Goal: Information Seeking & Learning: Learn about a topic

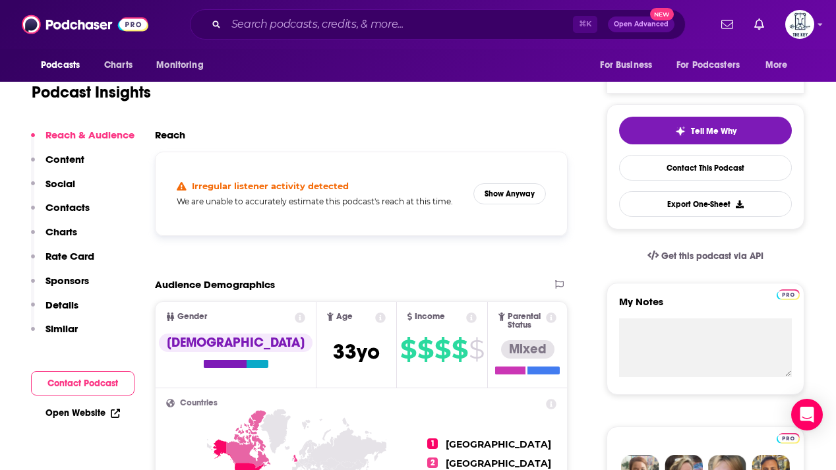
scroll to position [18, 0]
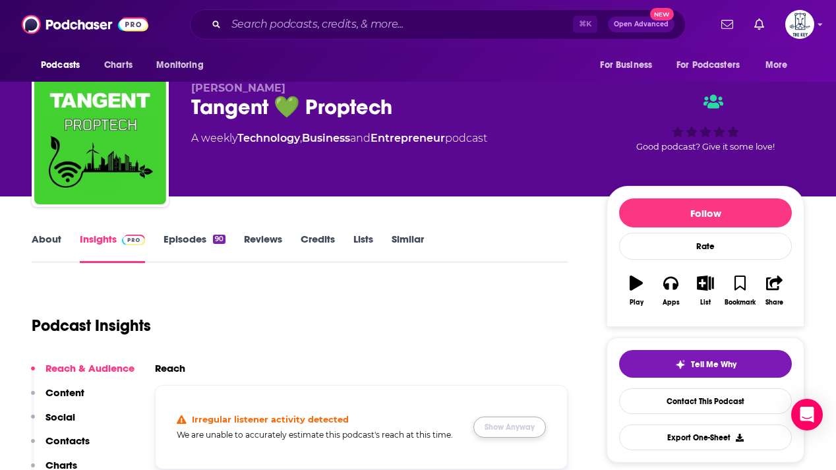
click at [511, 429] on button "Show Anyway" at bounding box center [509, 426] width 72 height 21
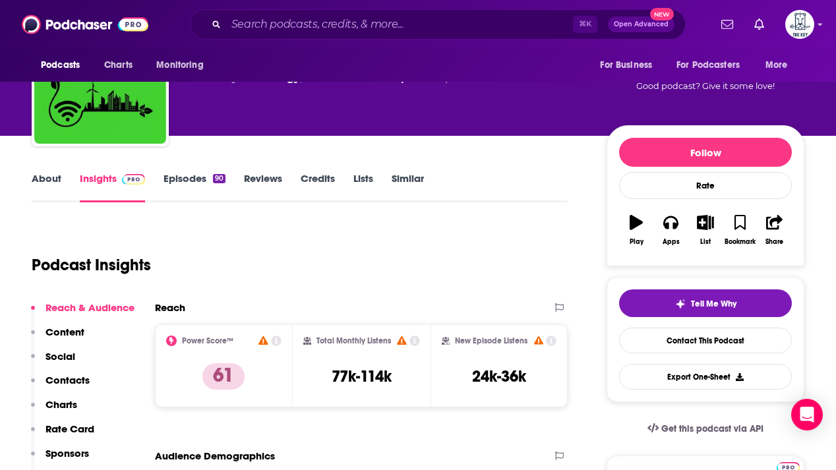
scroll to position [82, 0]
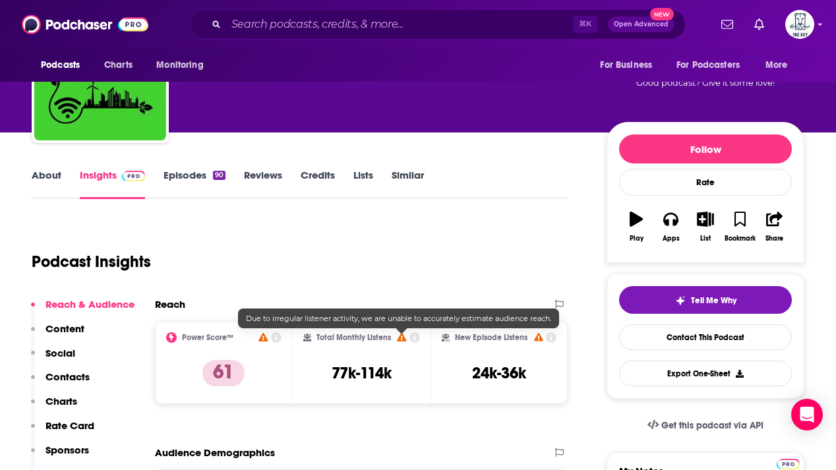
click at [403, 341] on span at bounding box center [401, 337] width 9 height 11
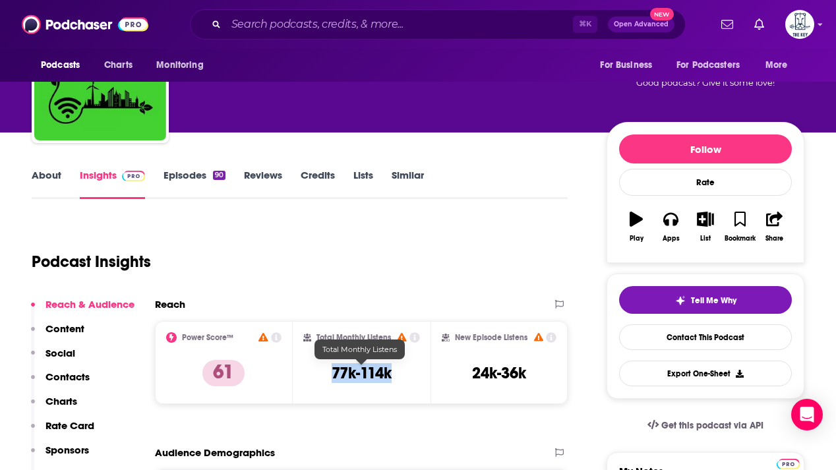
drag, startPoint x: 314, startPoint y: 375, endPoint x: 413, endPoint y: 375, distance: 98.2
click at [413, 375] on div "Total Monthly Listens 77k-114k" at bounding box center [361, 362] width 117 height 61
copy h3 "77k-114k"
click at [289, 28] on input "Search podcasts, credits, & more..." at bounding box center [399, 24] width 347 height 21
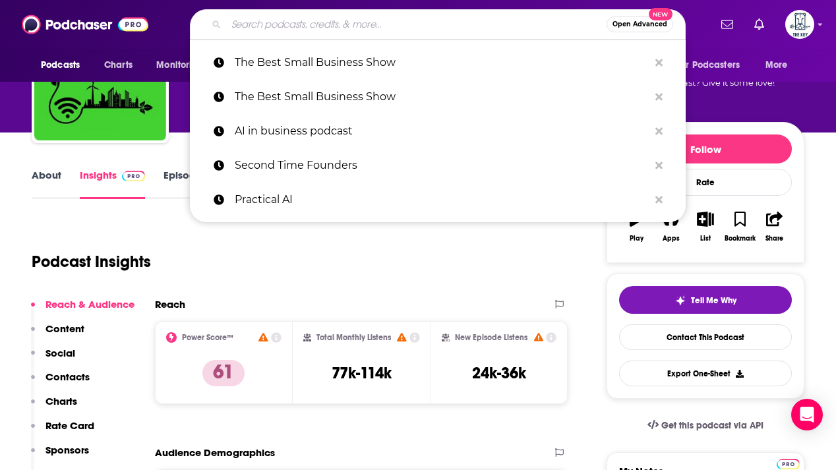
paste input "The PropTech Growth Podcast"
type input "The PropTech Growth Podcast"
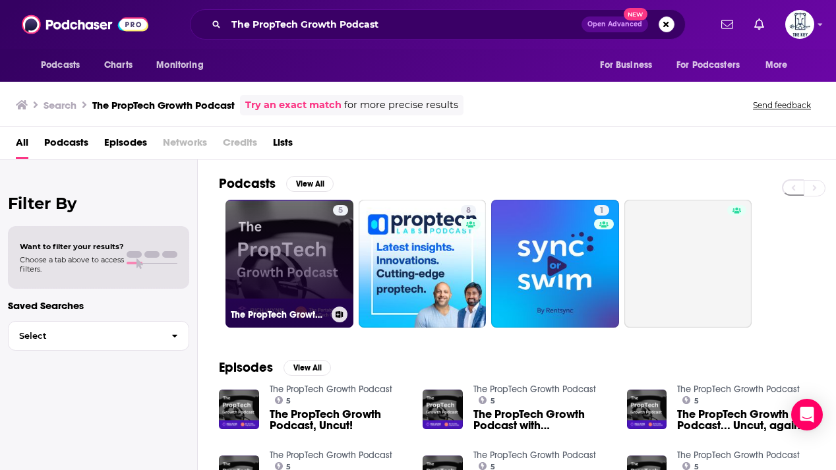
click at [299, 252] on link "5 The PropTech Growth Podcast" at bounding box center [289, 264] width 128 height 128
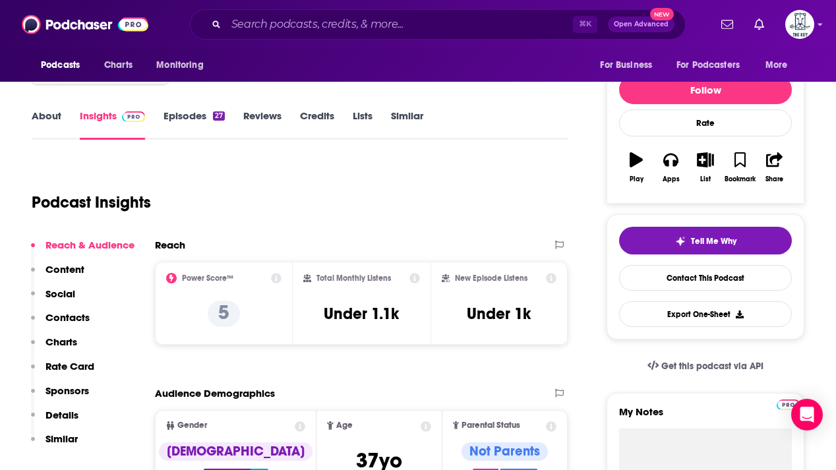
scroll to position [161, 0]
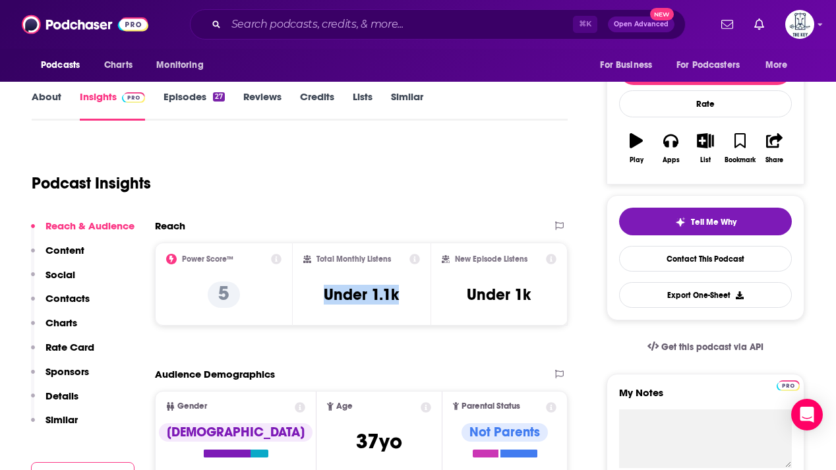
drag, startPoint x: 356, startPoint y: 294, endPoint x: 319, endPoint y: 295, distance: 36.9
click at [319, 295] on div "Total Monthly Listens Under 1.1k" at bounding box center [361, 284] width 117 height 61
copy h3 "Under 1.1k"
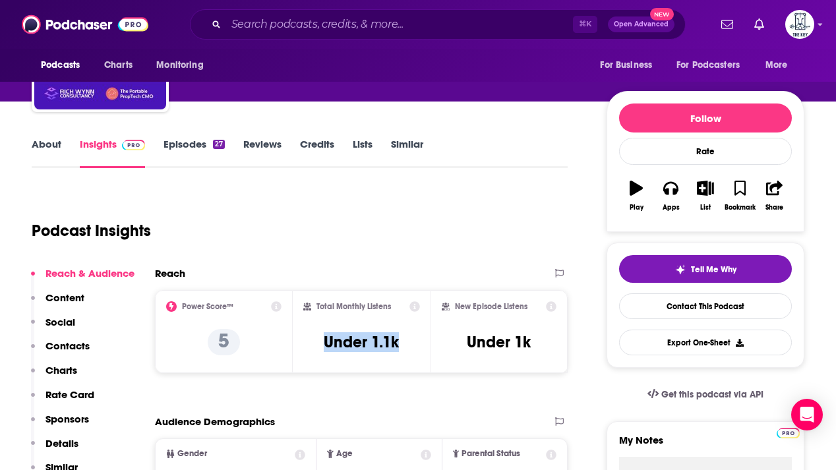
scroll to position [0, 0]
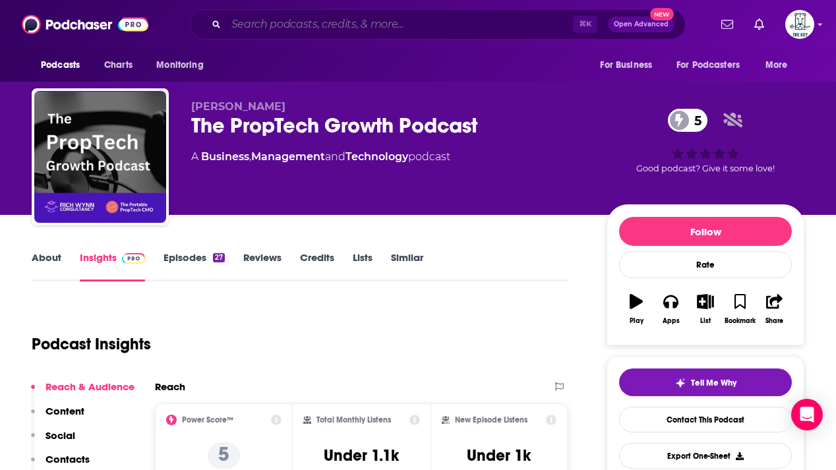
click at [283, 19] on input "Search podcasts, credits, & more..." at bounding box center [399, 24] width 347 height 21
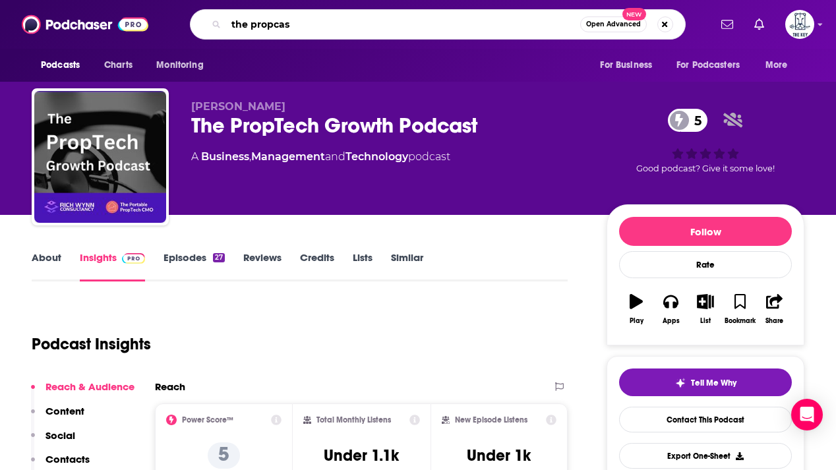
type input "the propcast"
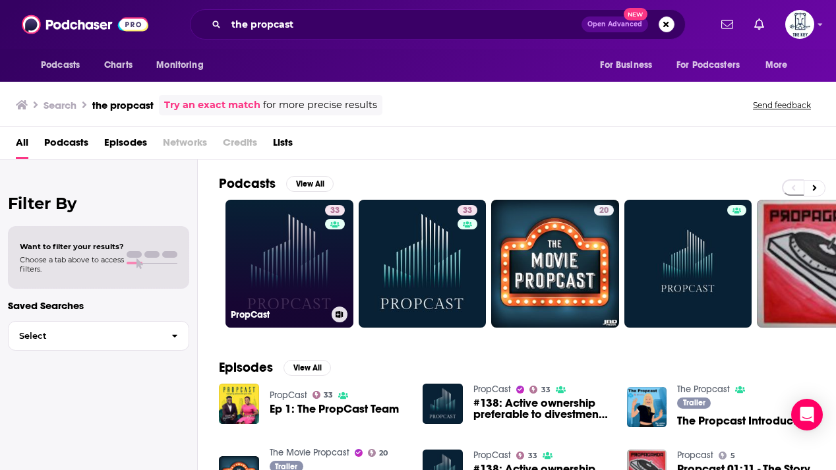
click at [290, 282] on link "33 PropCast" at bounding box center [289, 264] width 128 height 128
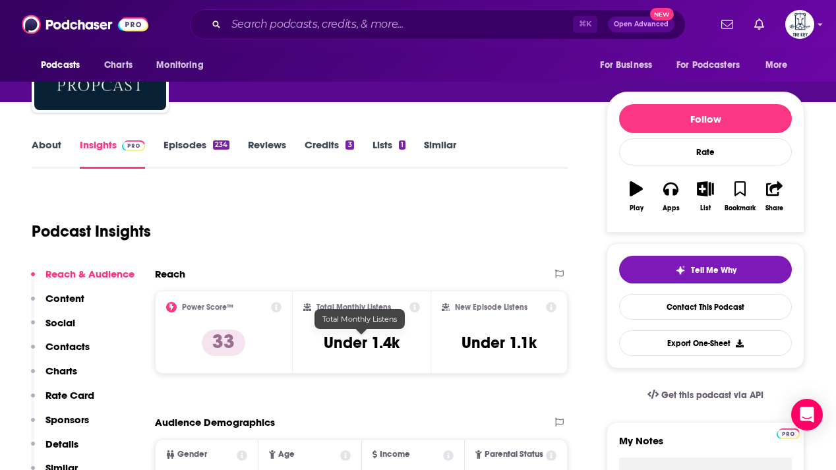
scroll to position [9, 0]
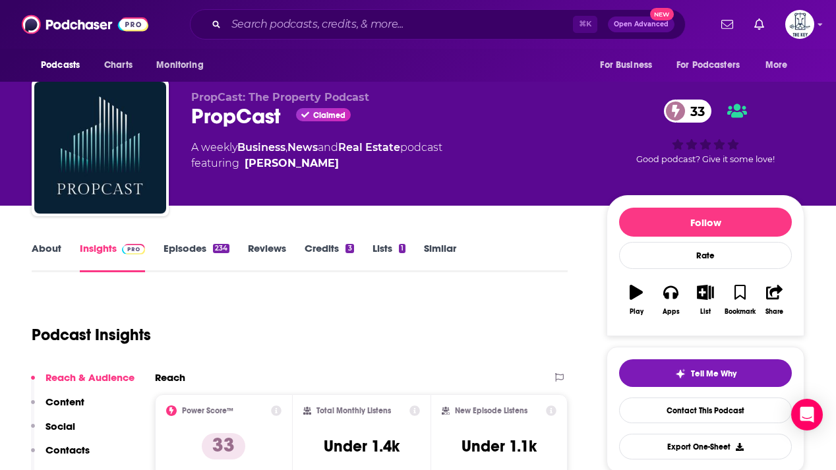
click at [46, 248] on link "About" at bounding box center [47, 257] width 30 height 30
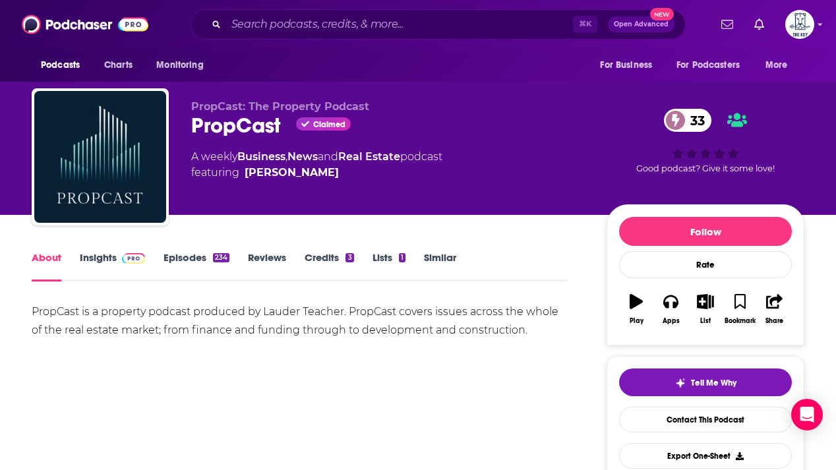
click at [92, 256] on link "Insights" at bounding box center [112, 266] width 65 height 30
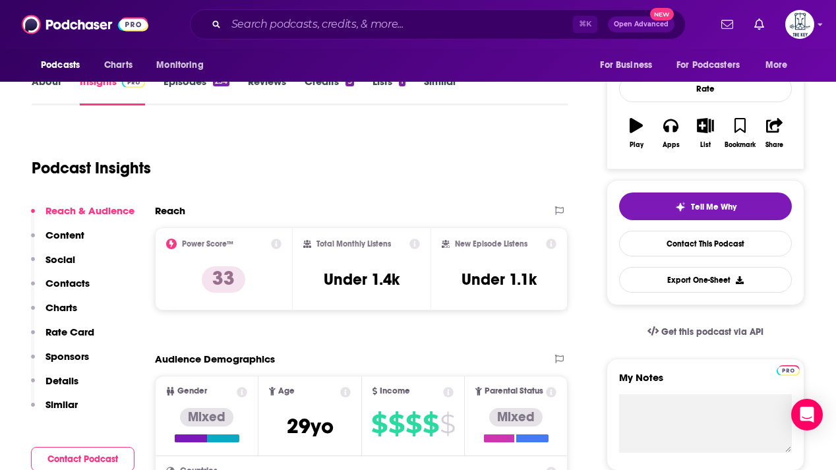
scroll to position [221, 0]
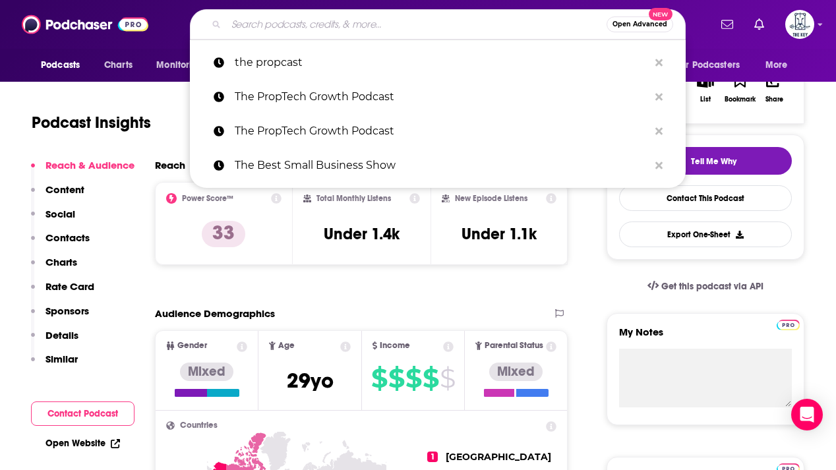
click at [266, 20] on input "Search podcasts, credits, & more..." at bounding box center [416, 24] width 380 height 21
paste input "Tech Nest: The Proptech Podcast"
type input "Tech Nest: The Proptech Podcast"
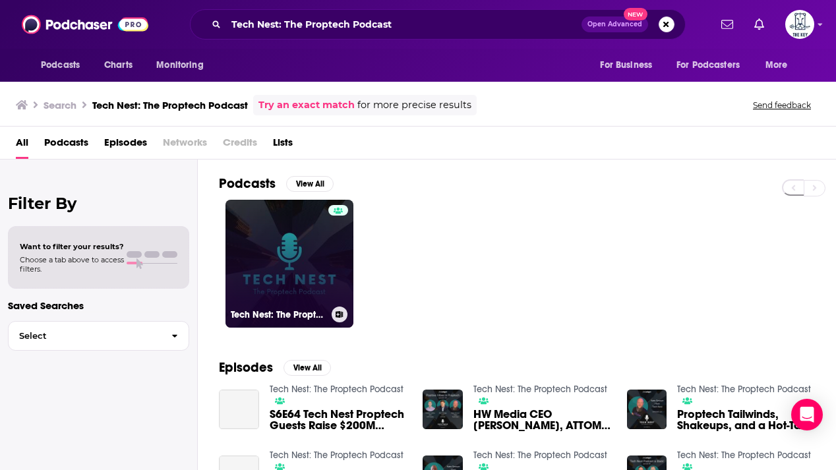
click at [298, 287] on link "Tech Nest: The Proptech Podcast" at bounding box center [289, 264] width 128 height 128
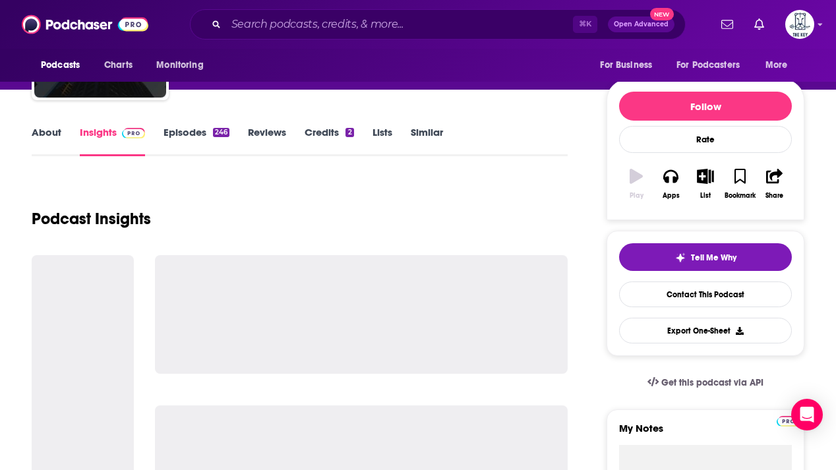
scroll to position [175, 0]
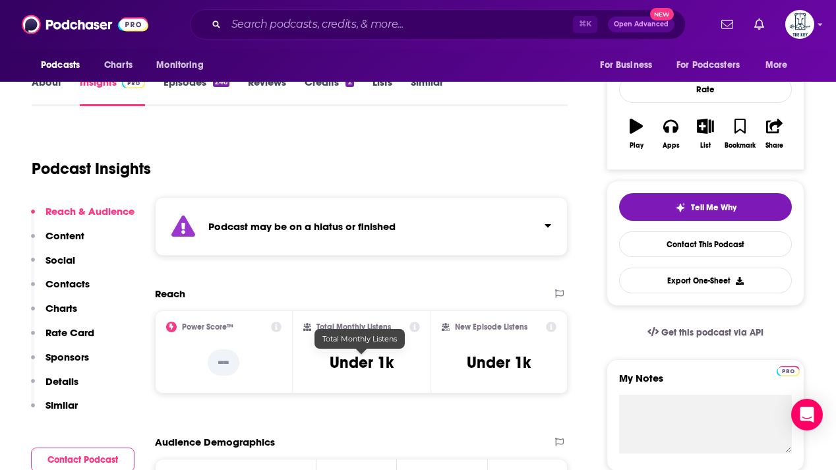
click at [357, 360] on h3 "Under 1k" at bounding box center [361, 363] width 64 height 20
copy div "Under 1k"
click at [190, 88] on link "Episodes 246" at bounding box center [196, 91] width 66 height 30
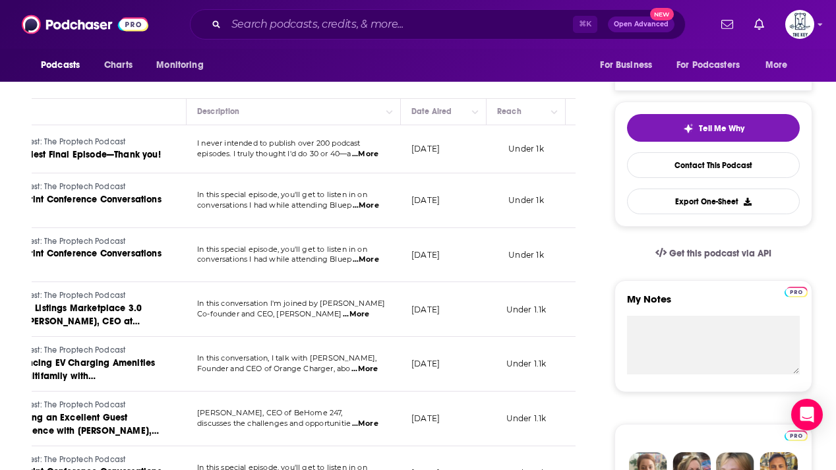
scroll to position [0, 110]
click at [372, 154] on span "...More" at bounding box center [364, 154] width 26 height 11
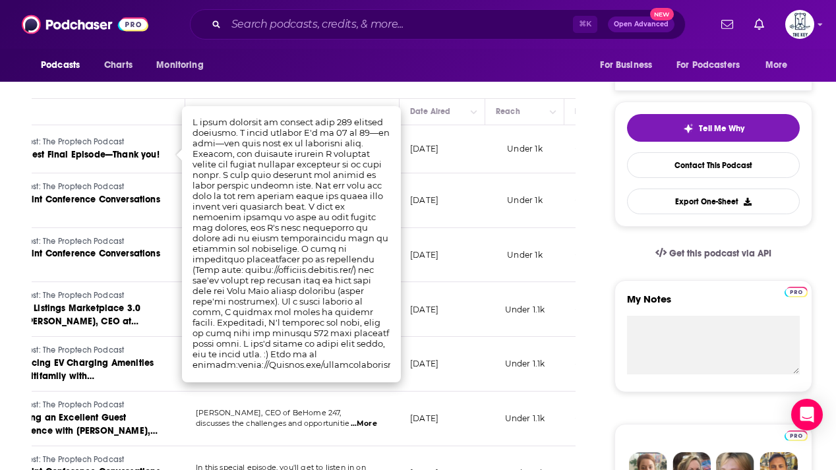
click at [252, 36] on div "⌘ K Open Advanced New" at bounding box center [438, 24] width 496 height 30
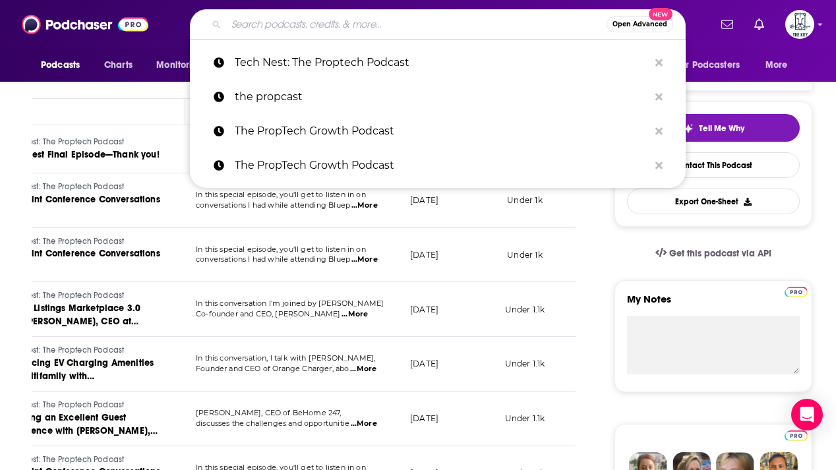
click at [253, 24] on input "Search podcasts, credits, & more..." at bounding box center [416, 24] width 380 height 21
paste input "The PropTech VC Podcast"
type input "The PropTech VC Podcast"
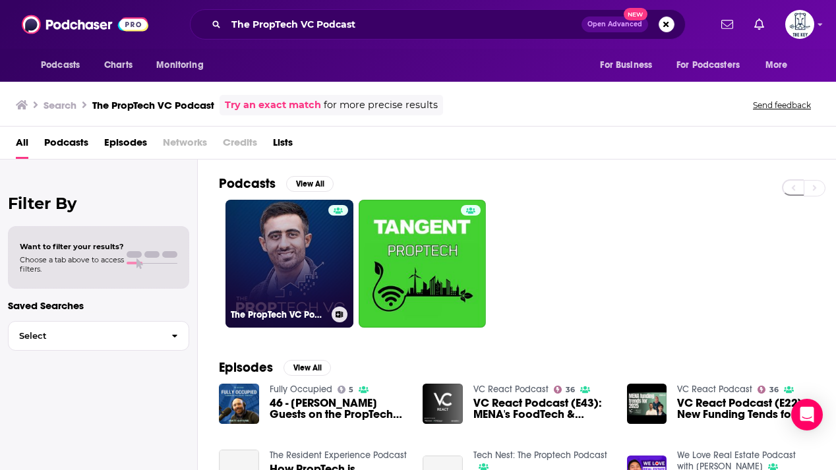
click at [295, 275] on link "The PropTech VC Podcast" at bounding box center [289, 264] width 128 height 128
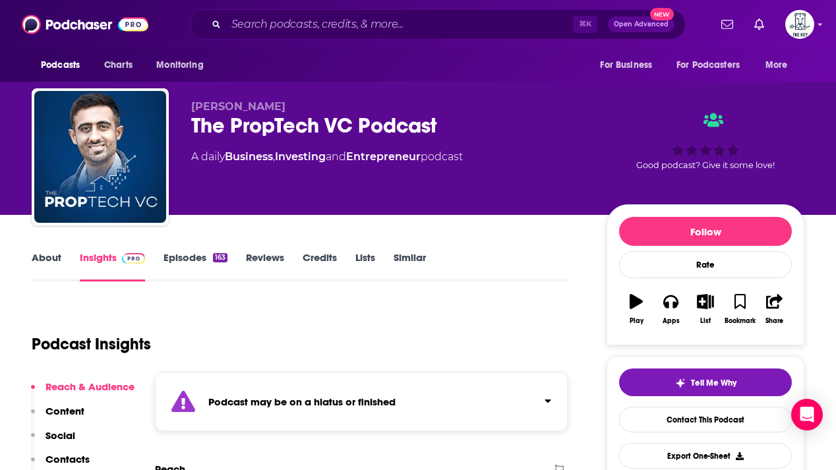
scroll to position [167, 0]
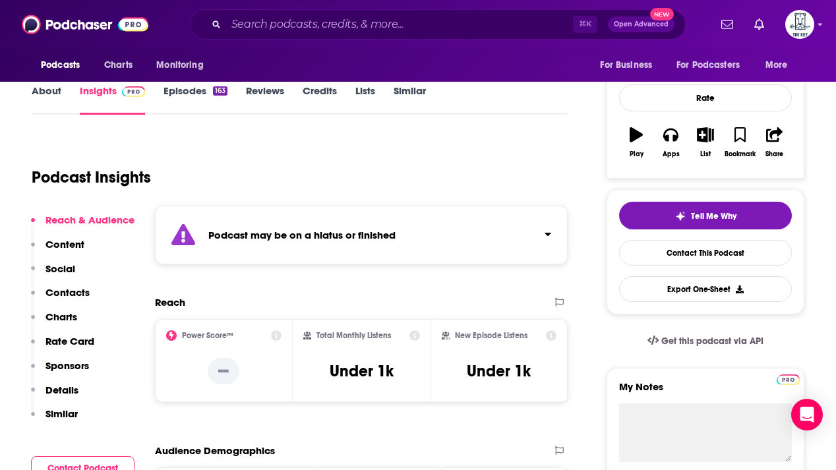
click at [192, 98] on link "Episodes 163" at bounding box center [195, 99] width 64 height 30
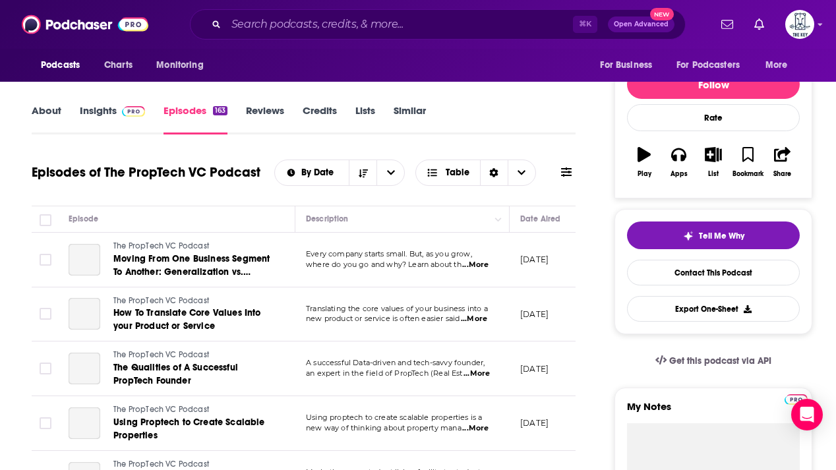
scroll to position [154, 0]
